Goal: Find specific page/section: Find specific page/section

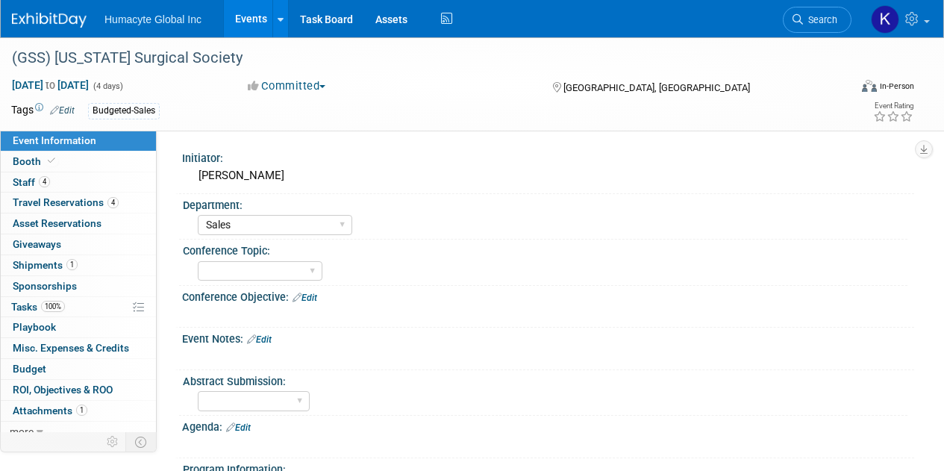
select select "Sales"
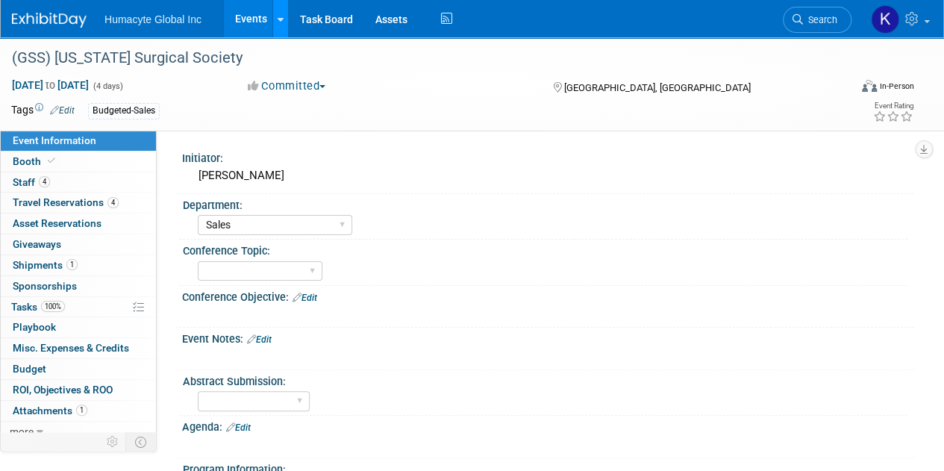
click at [286, 20] on link at bounding box center [280, 18] width 16 height 37
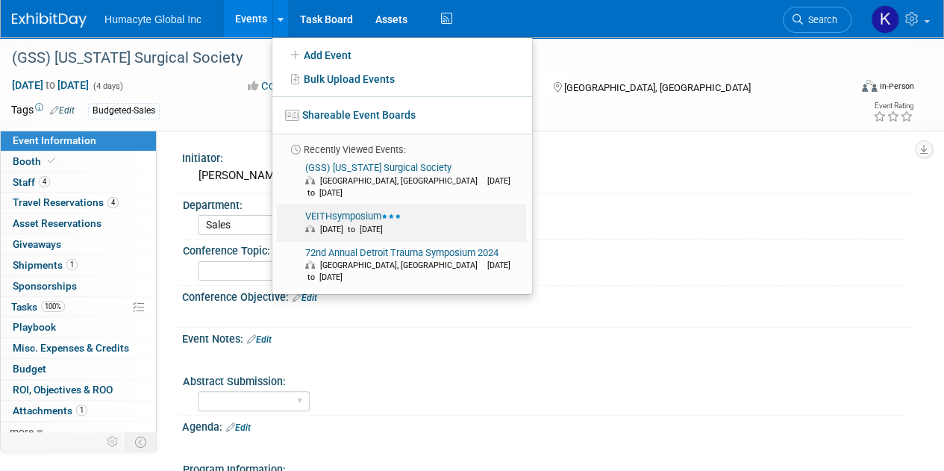
click at [355, 223] on span "[DATE] to [DATE]" at bounding box center [413, 229] width 216 height 12
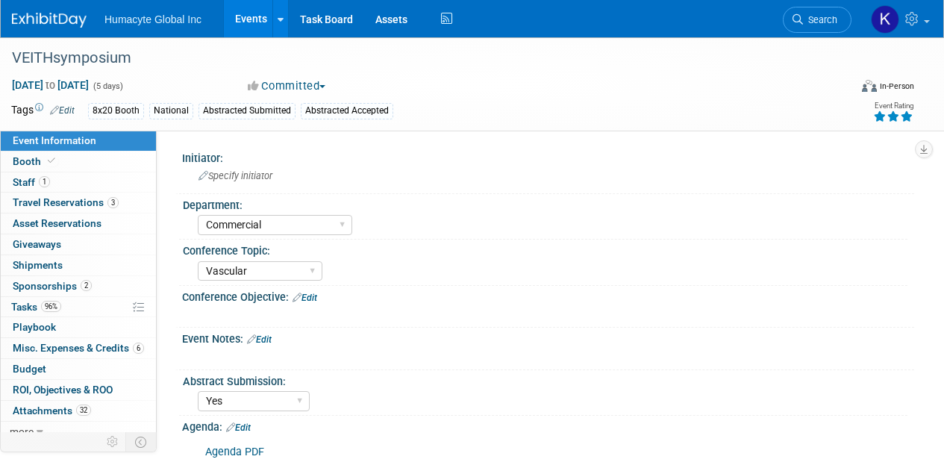
select select "Commercial"
select select "Vascular"
select select "Yes"
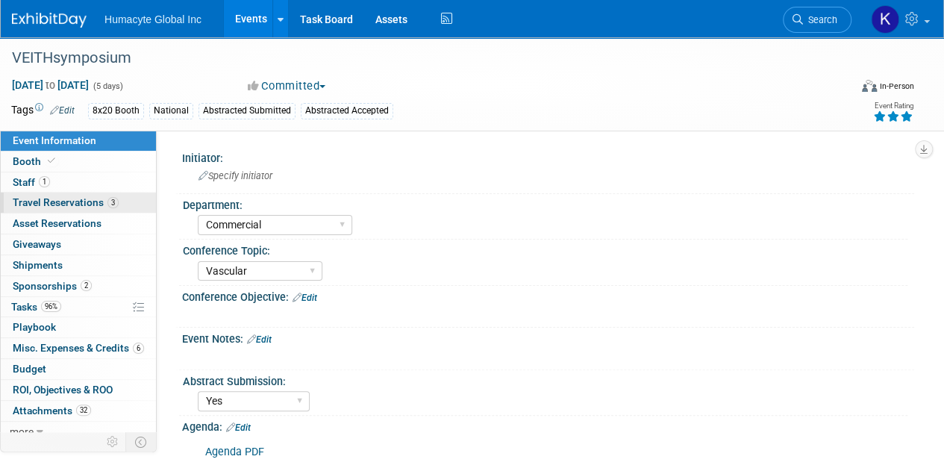
click at [81, 204] on span "Travel Reservations 3" at bounding box center [66, 202] width 106 height 12
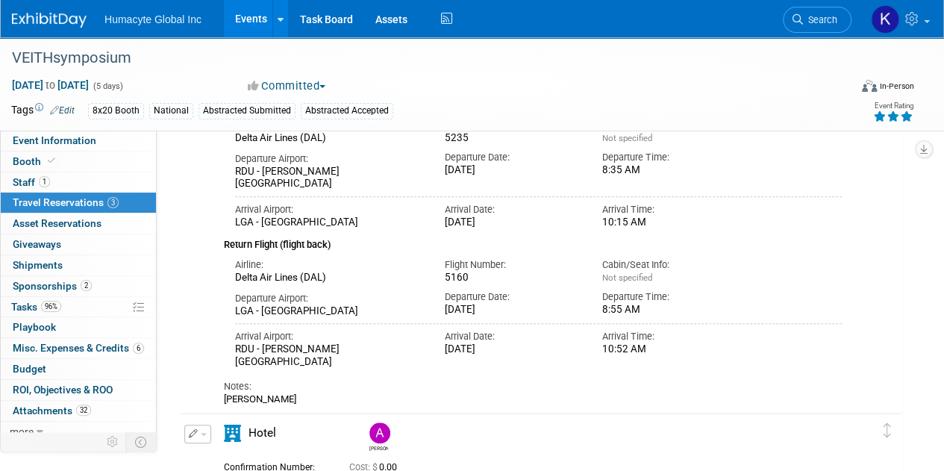
scroll to position [536, 0]
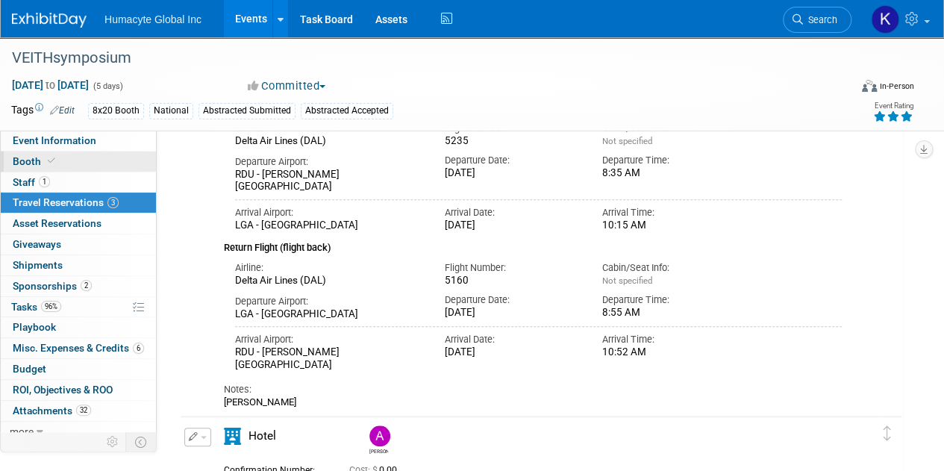
click at [35, 160] on span "Booth" at bounding box center [36, 161] width 46 height 12
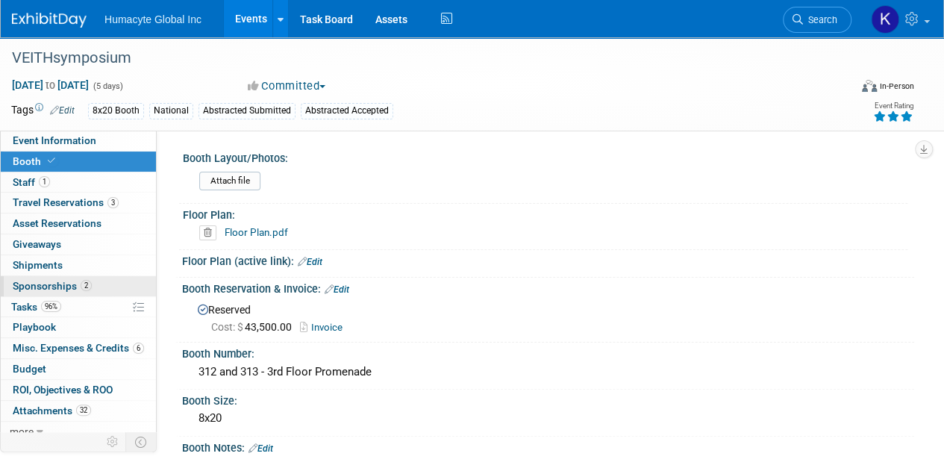
scroll to position [6, 0]
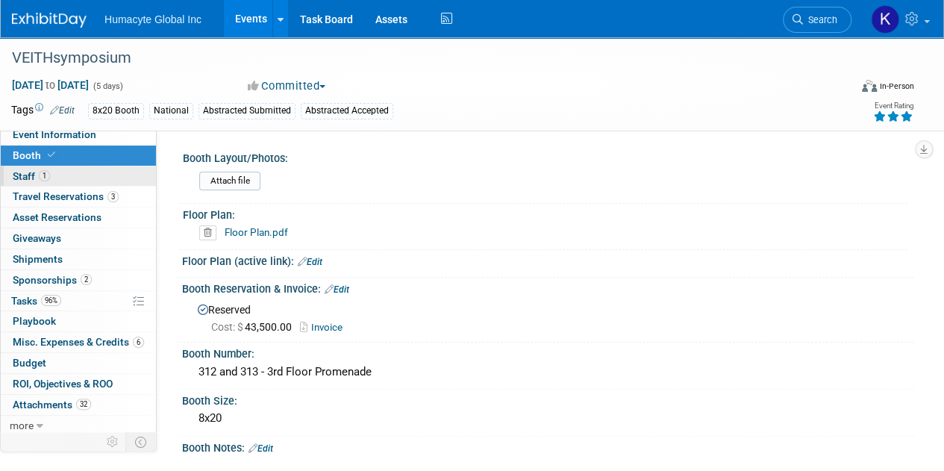
click at [22, 178] on span "Staff 1" at bounding box center [31, 176] width 37 height 12
